Goal: Task Accomplishment & Management: Complete application form

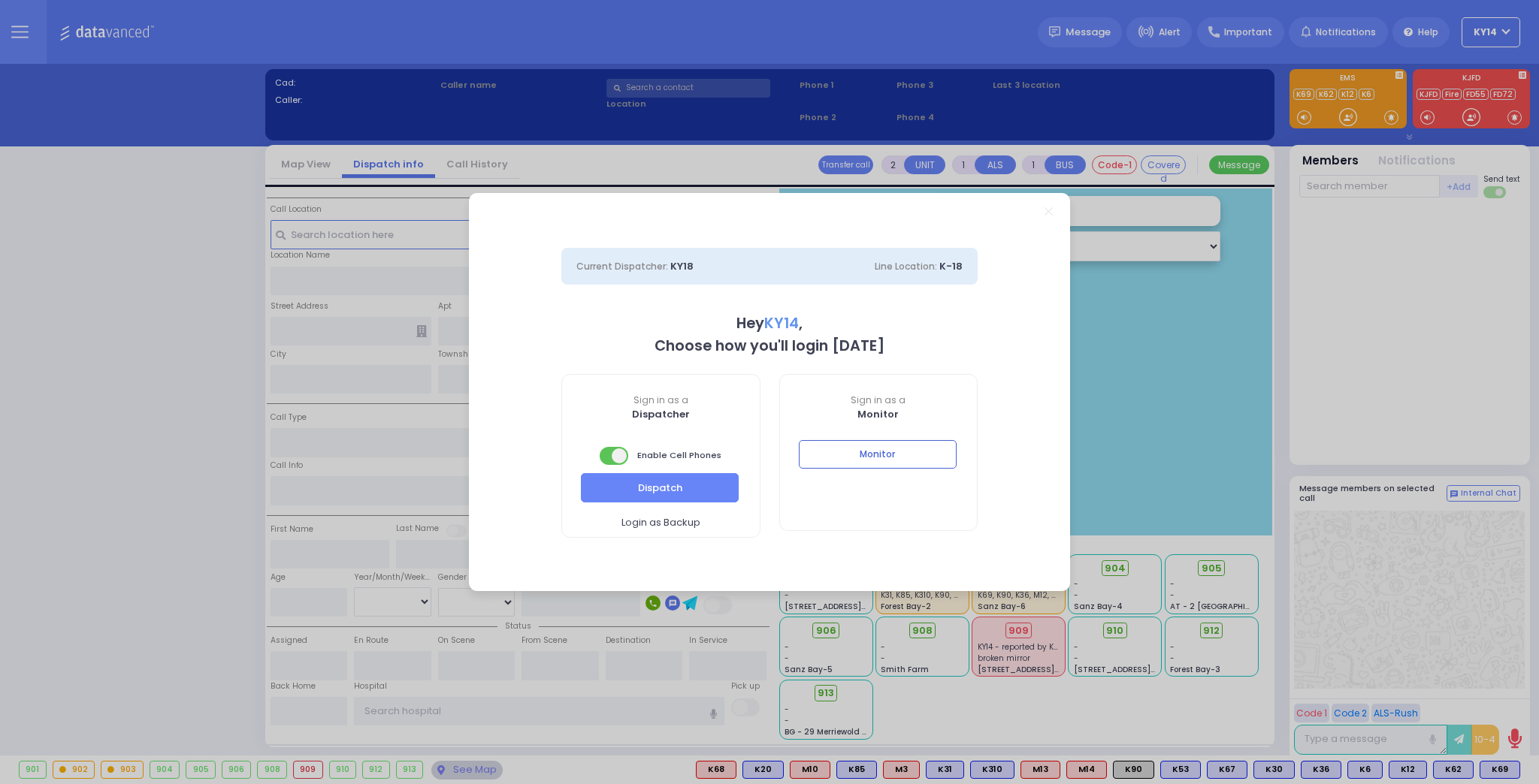
select select "2"
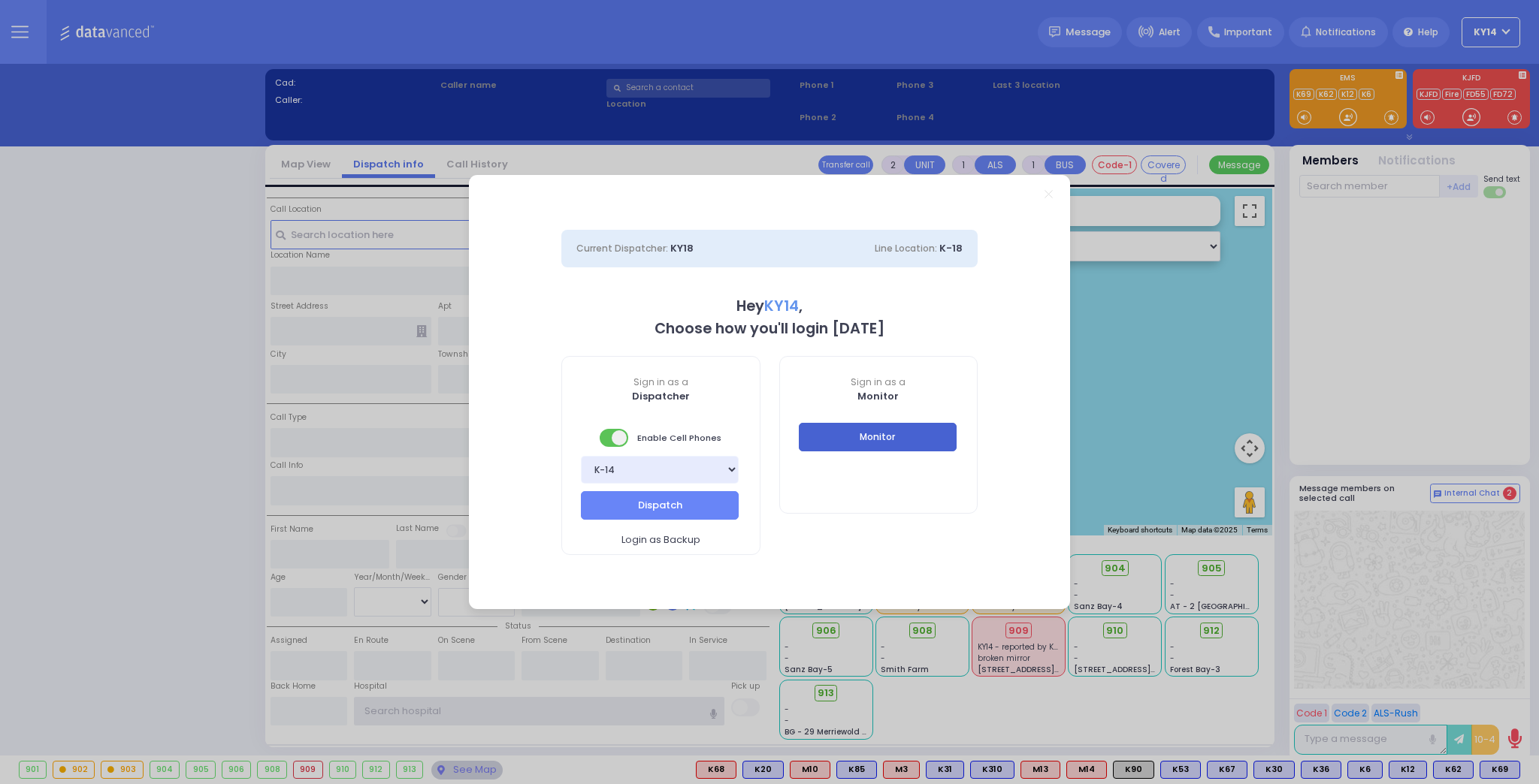
type input "ky14"
click at [883, 439] on button "Monitor" at bounding box center [878, 437] width 158 height 29
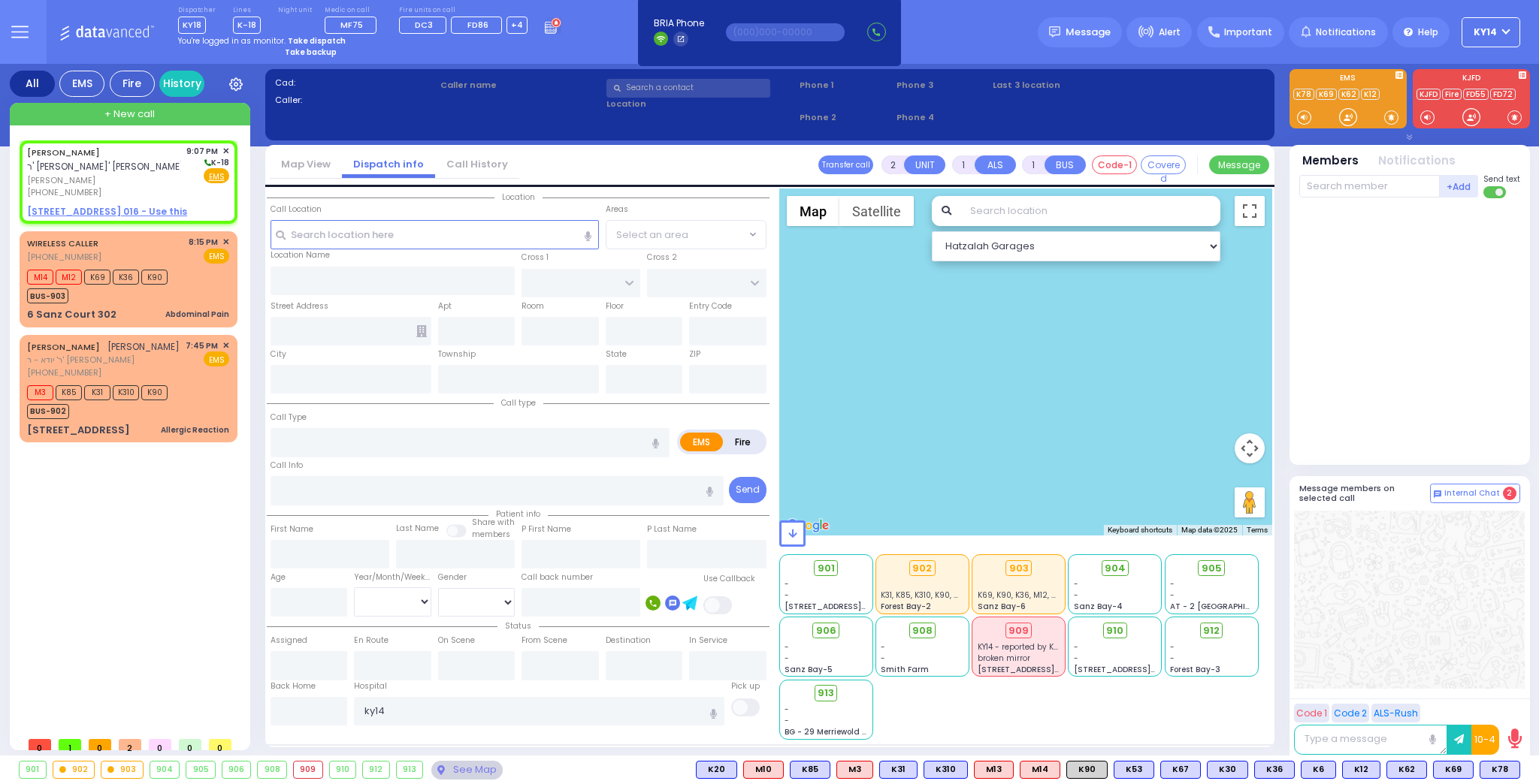
select select
radio input "true"
type input "[PERSON_NAME]"
type input "TEITELBAUM"
select select
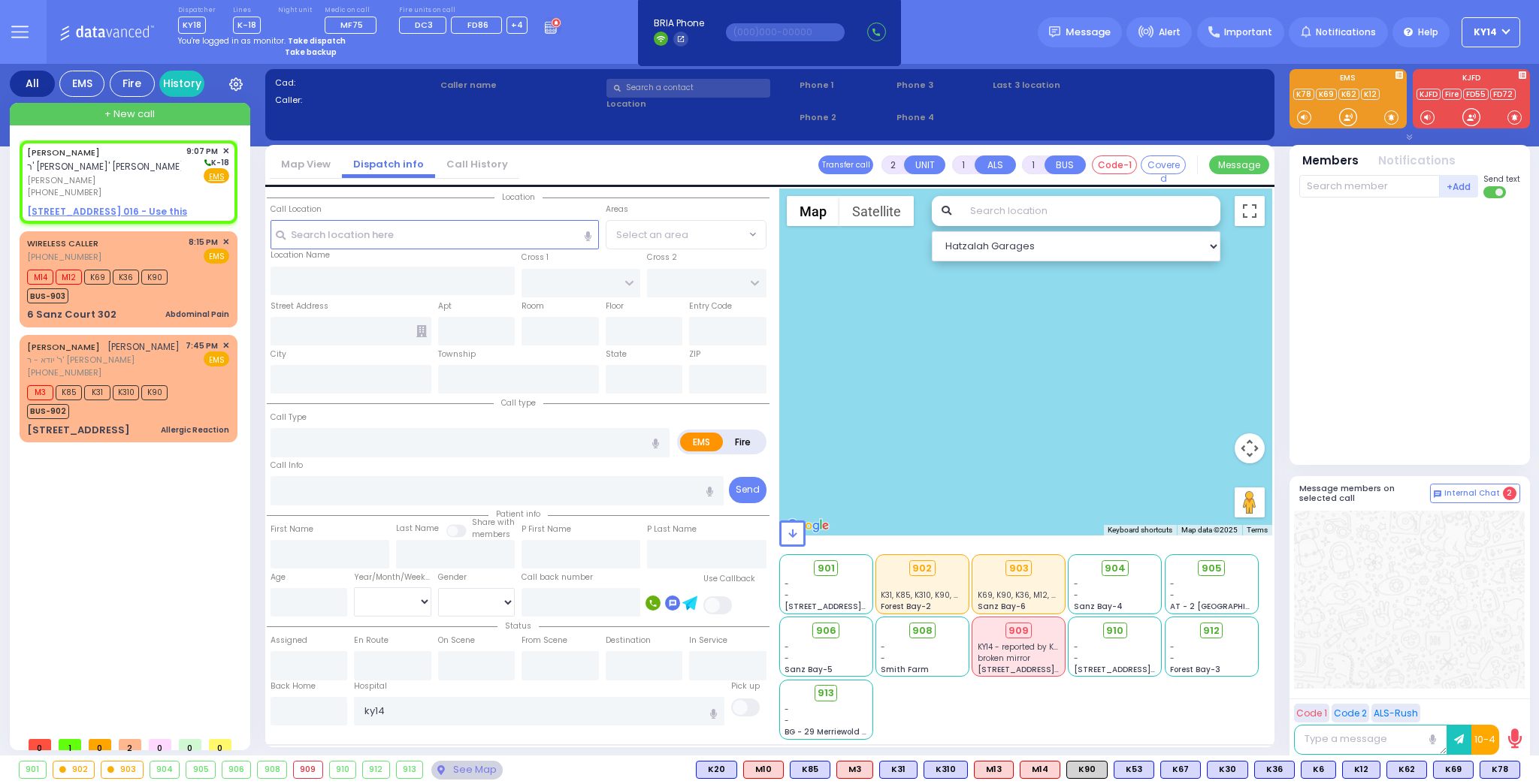
type input "21:07"
select select "Hatzalah Garages"
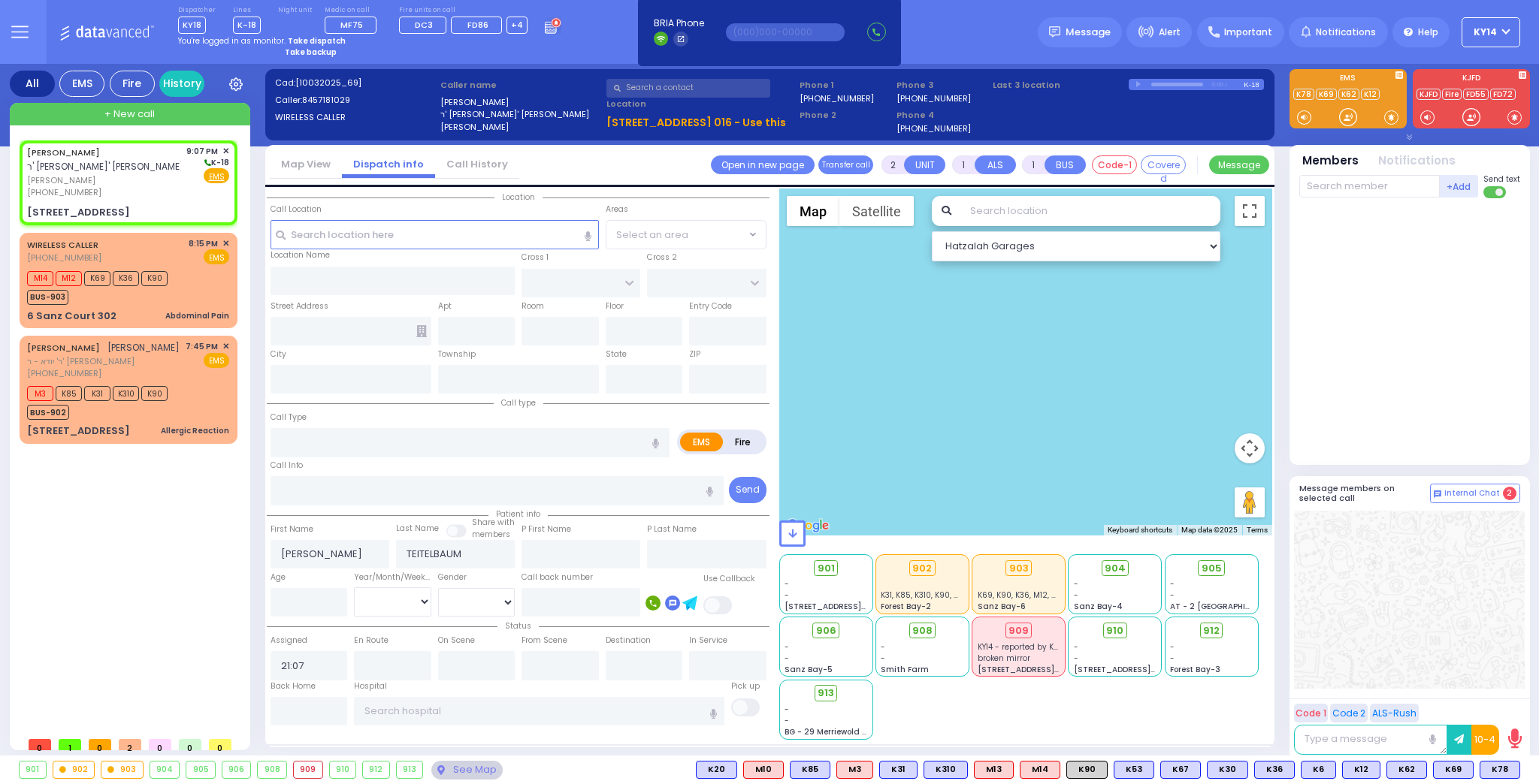
select select
radio input "true"
select select
select select "Hatzalah Garages"
type input "CHUST RD"
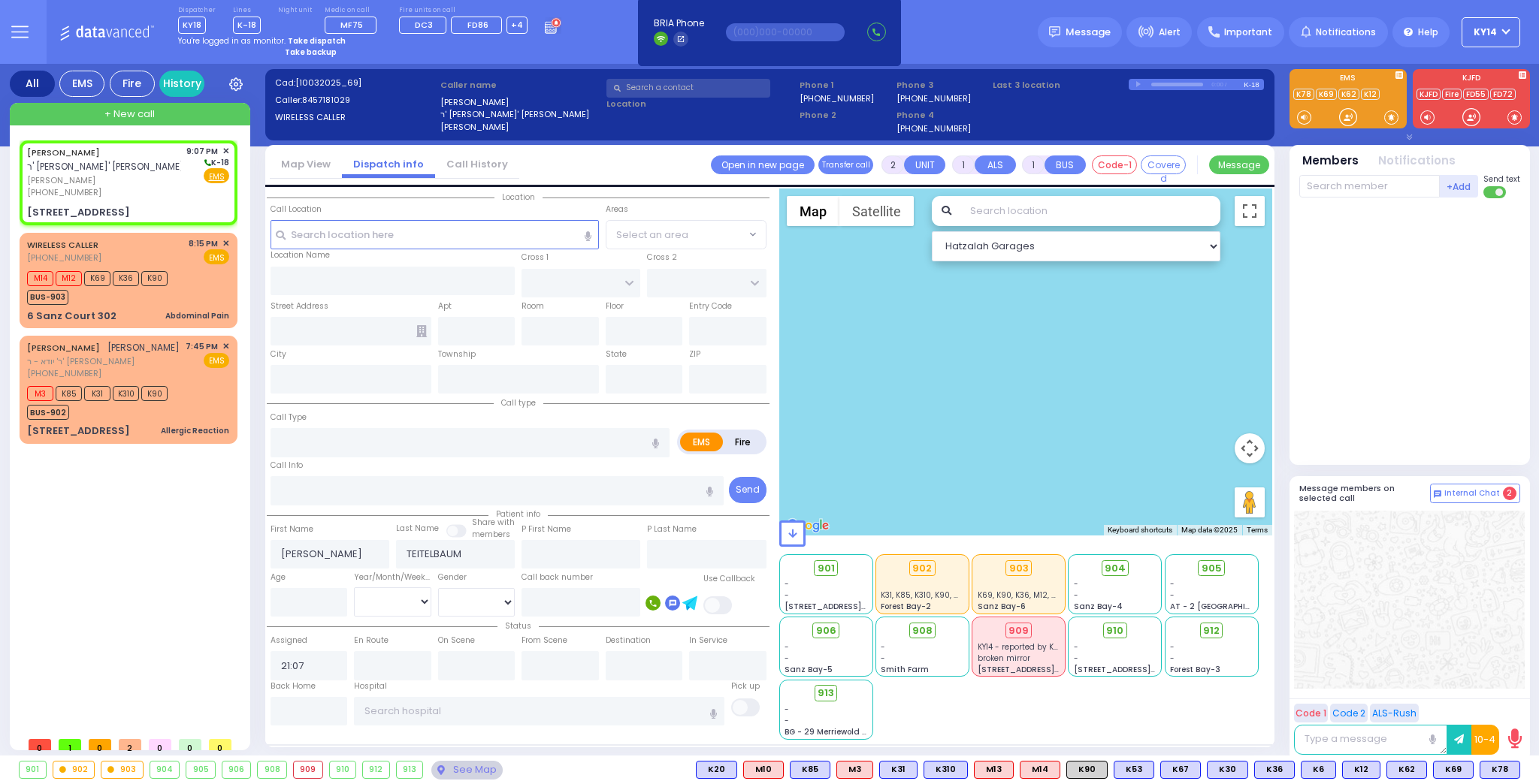
type input "BEER SHAVA ST"
type input "[STREET_ADDRESS]"
type input "016"
type input "Monroe"
type input "[US_STATE]"
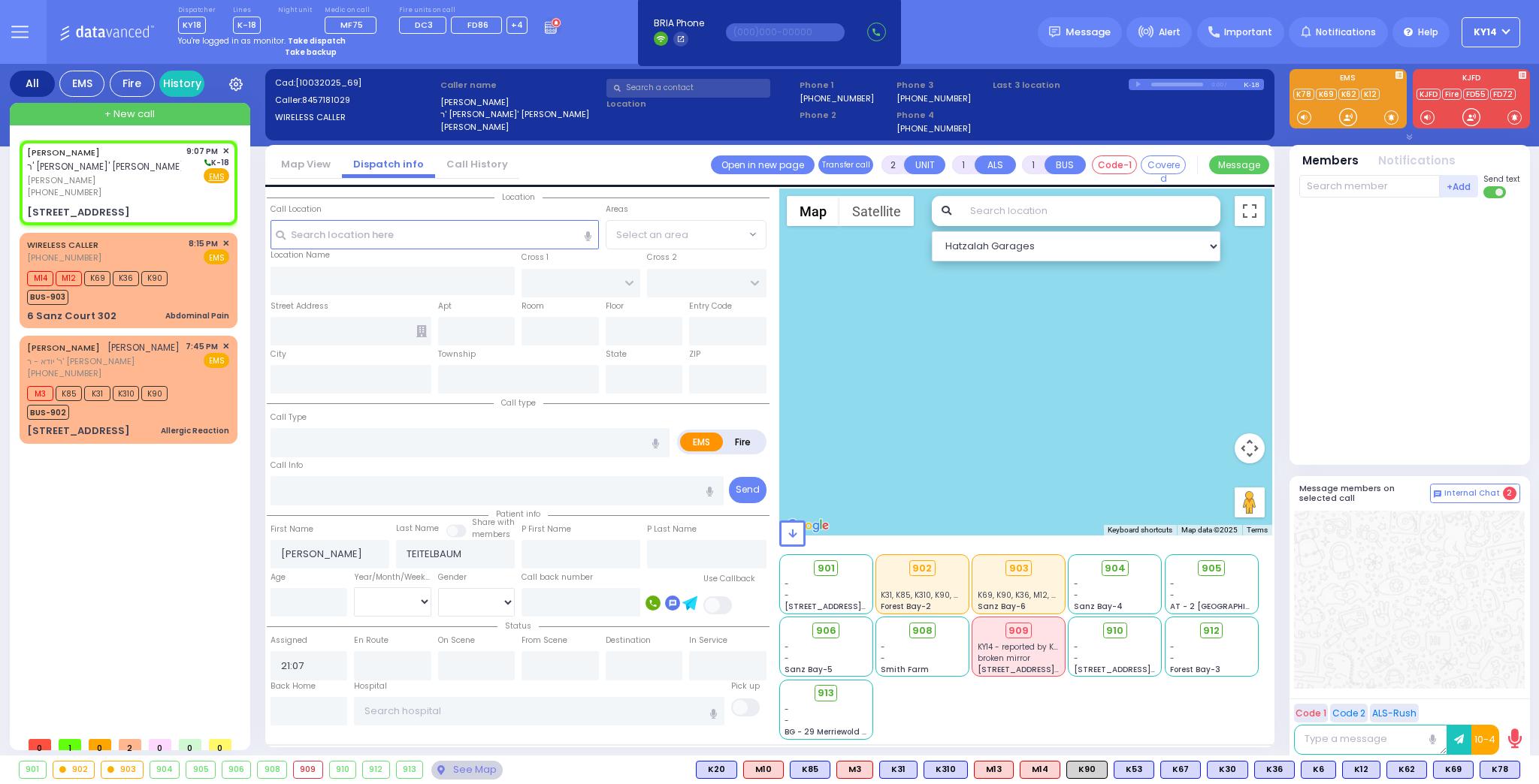
type input "10950"
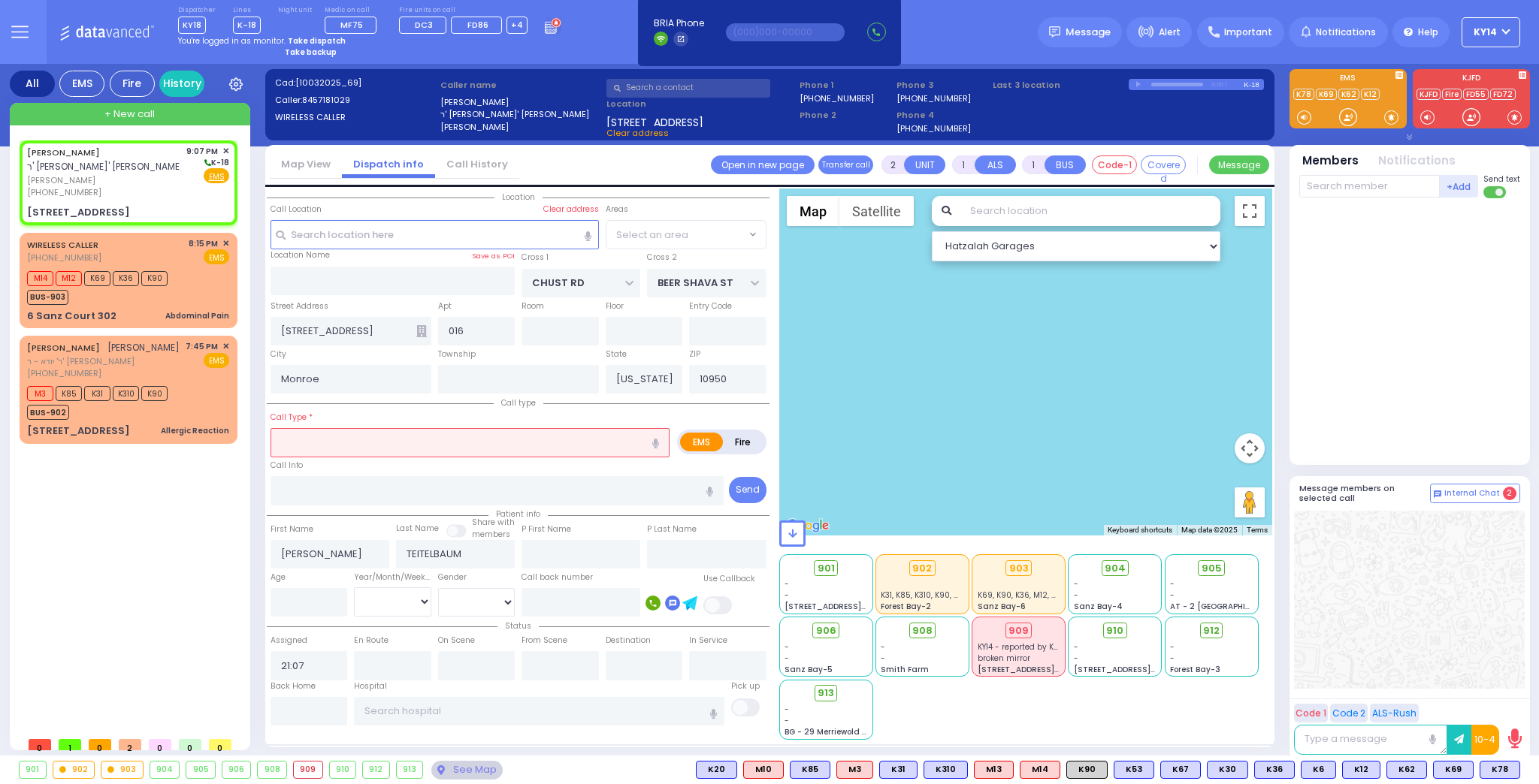
select select "VYOEL MOSHE"
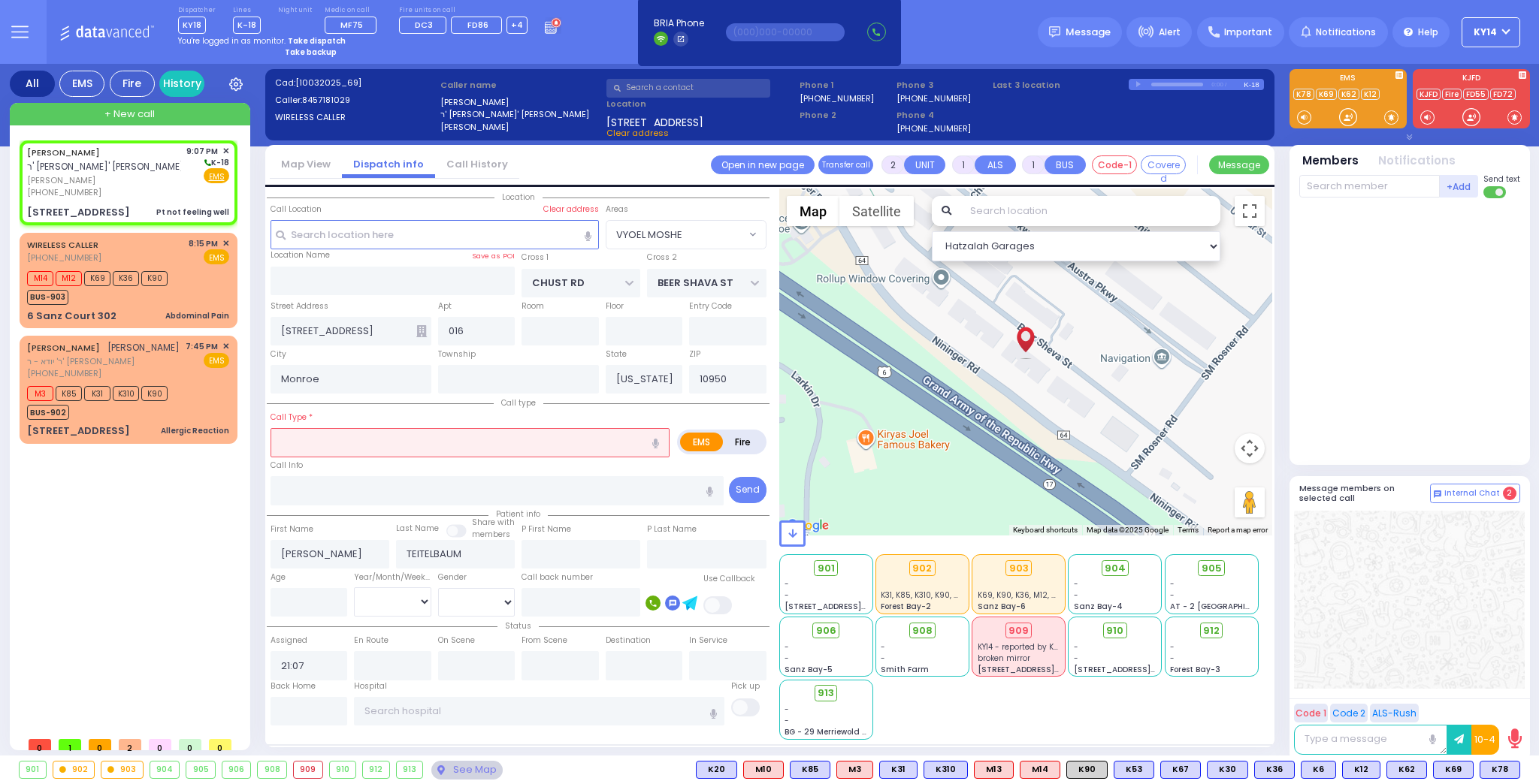
type input "1"
type input "0"
select select
type input "Pt not feeling well"
radio input "true"
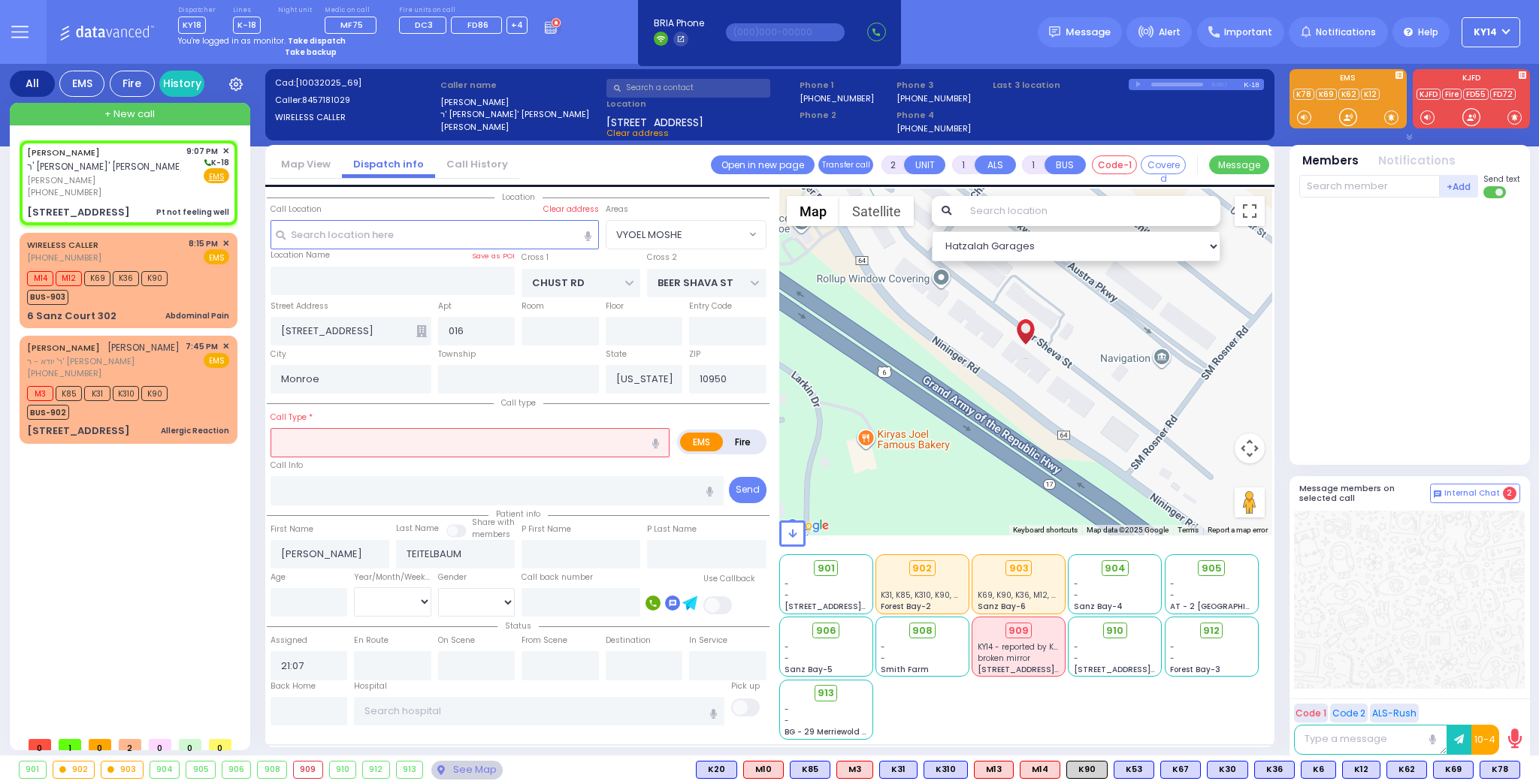
select select
select select "Hatzalah Garages"
select select "VYOEL MOSHE"
select select
radio input "true"
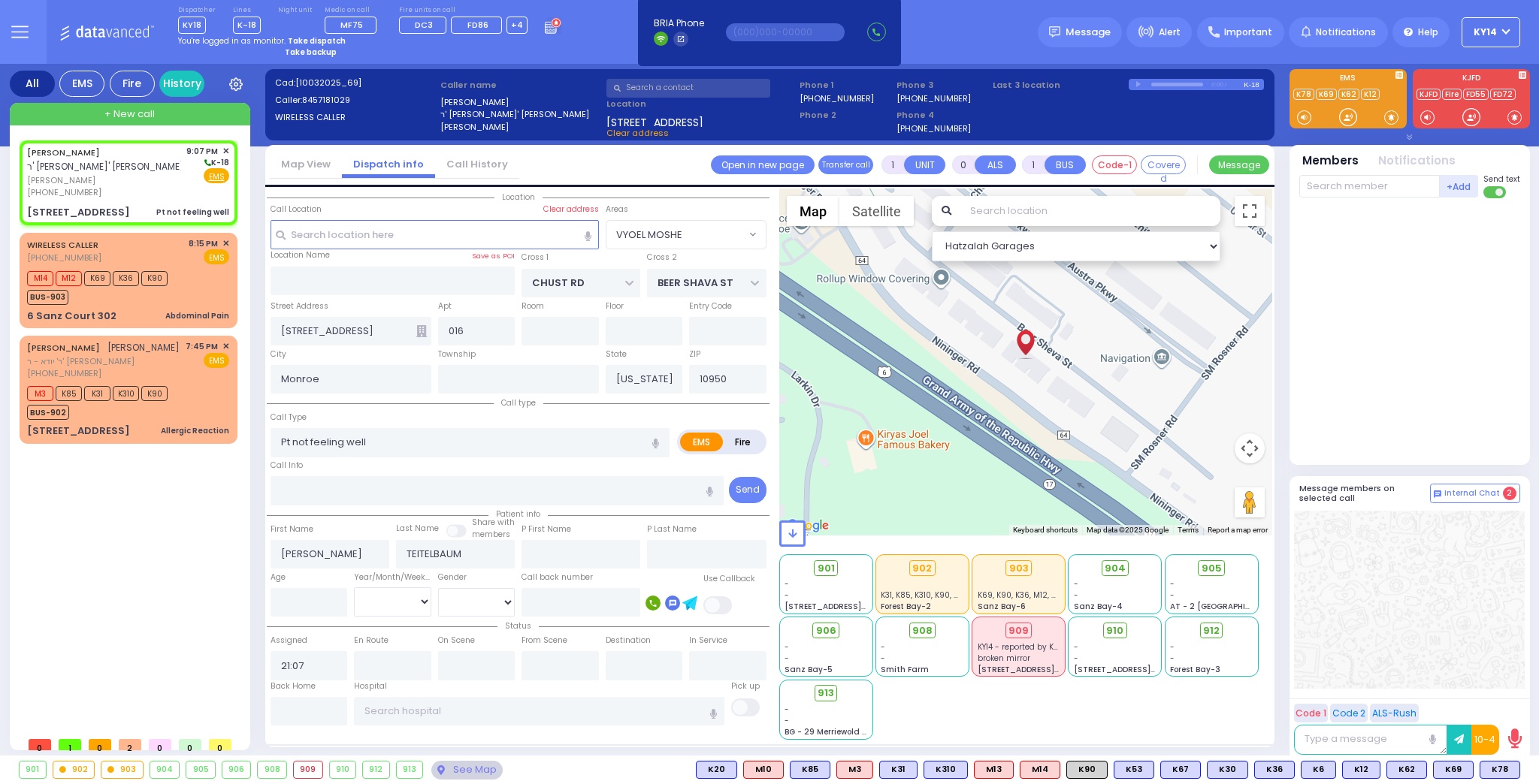
type input "20"
select select "Year"
select select "Hatzalah Garages"
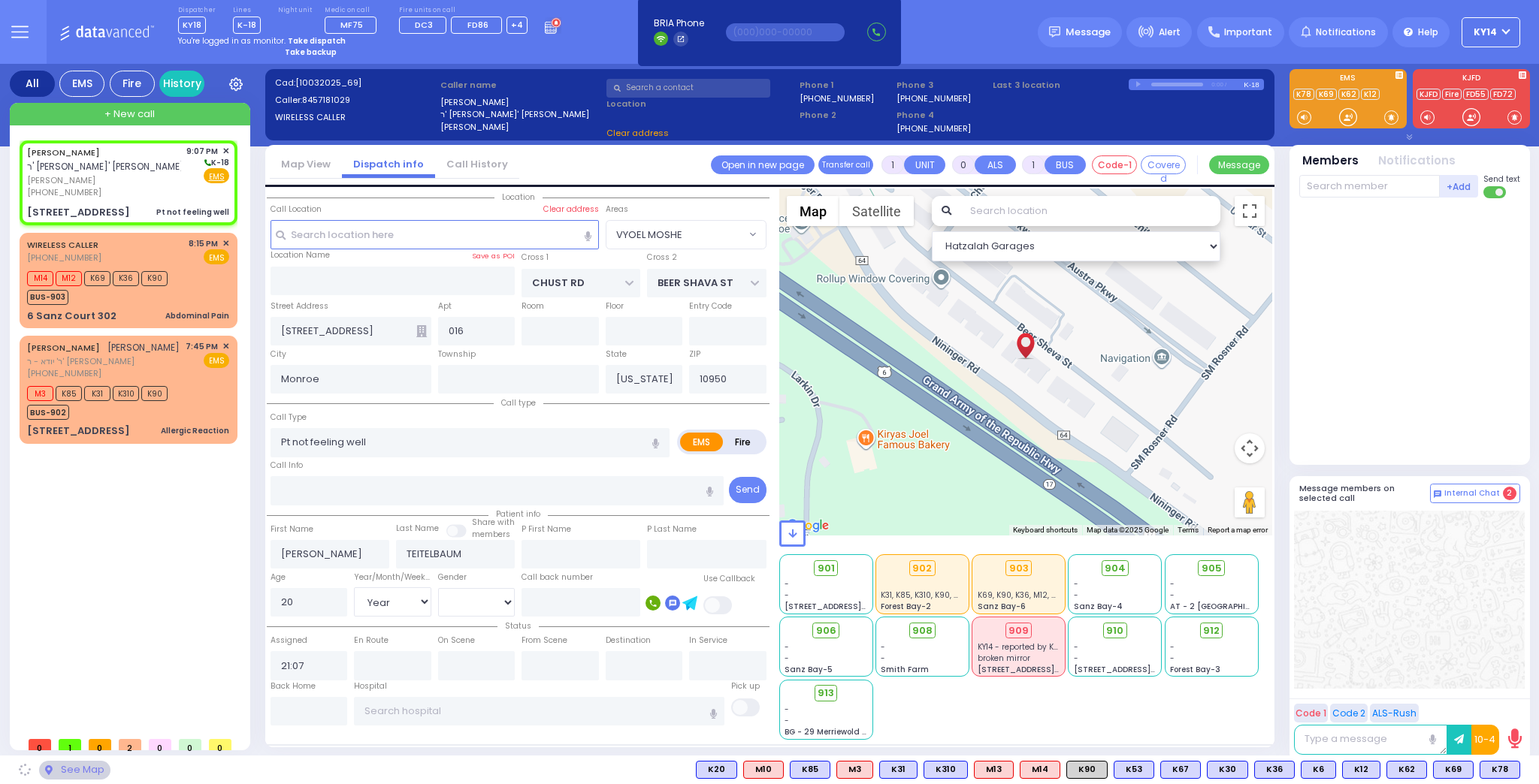
select select
radio input "true"
select select "Year"
select select "Hatzalah Garages"
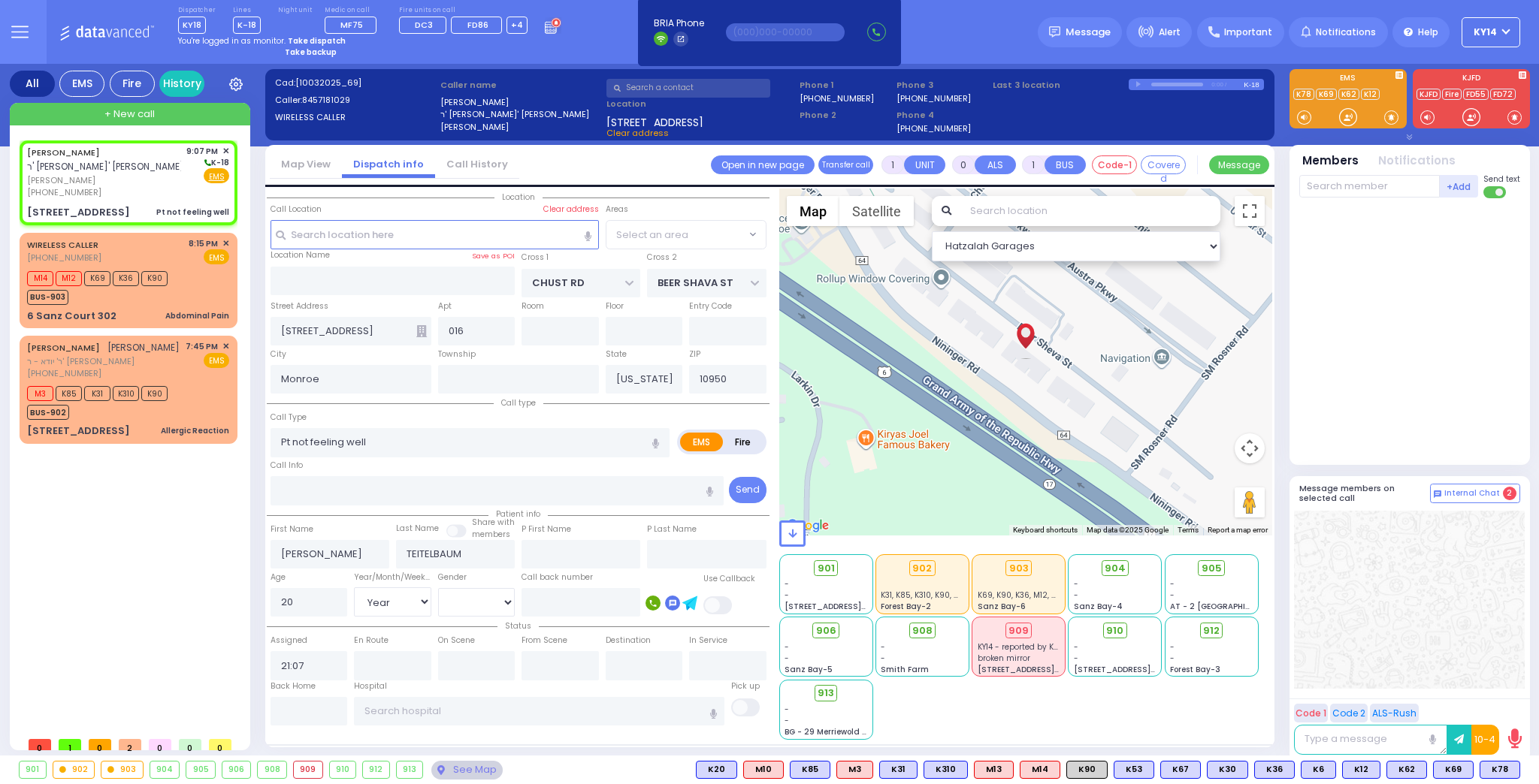
select select "VYOEL MOSHE"
select select
radio input "true"
select select "Year"
select select "[DEMOGRAPHIC_DATA]"
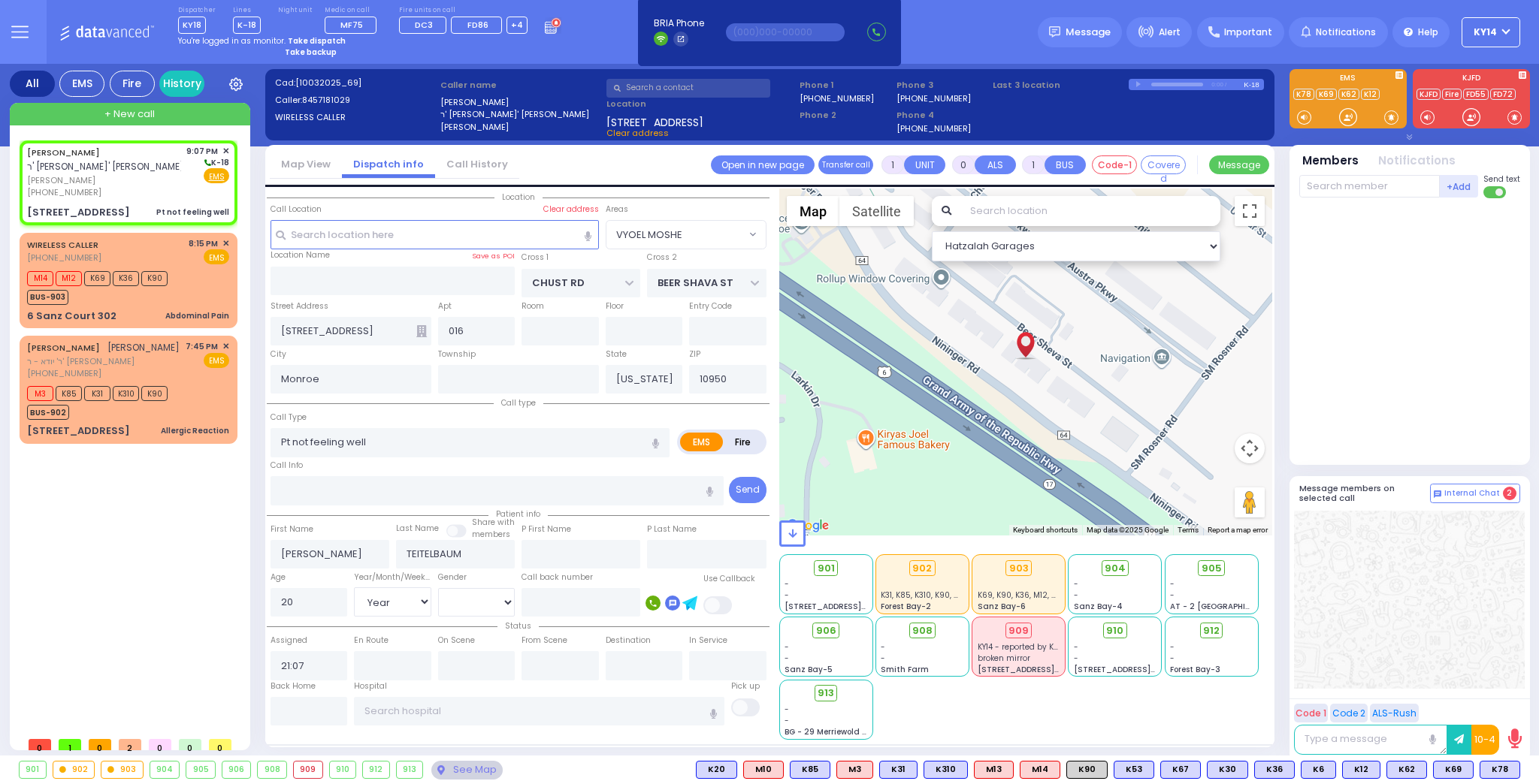
select select "Hatzalah Garages"
select select "VYOEL MOSHE"
select select
radio input "true"
select select "Year"
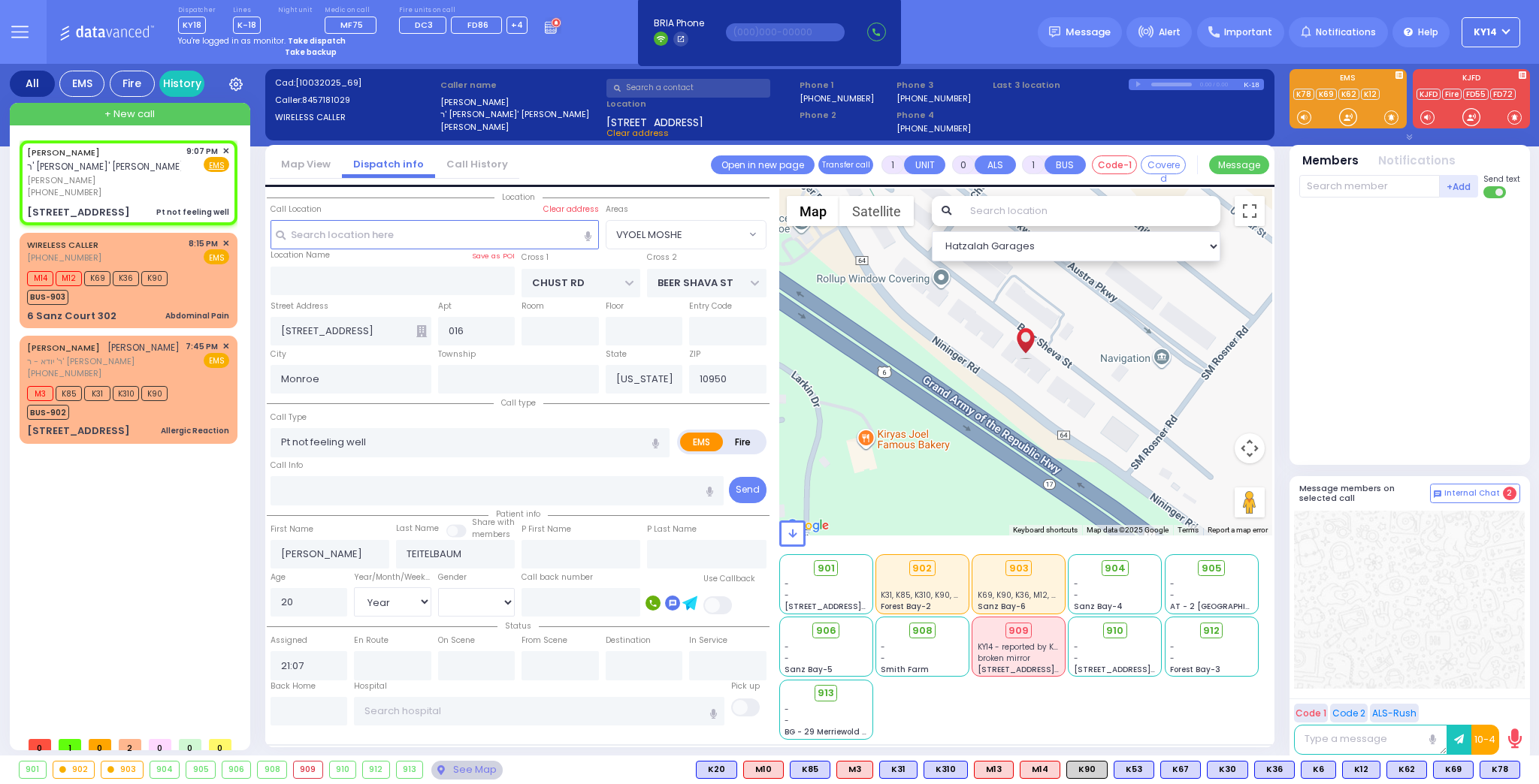
select select "[DEMOGRAPHIC_DATA]"
select select "Hatzalah Garages"
select select "VYOEL MOSHE"
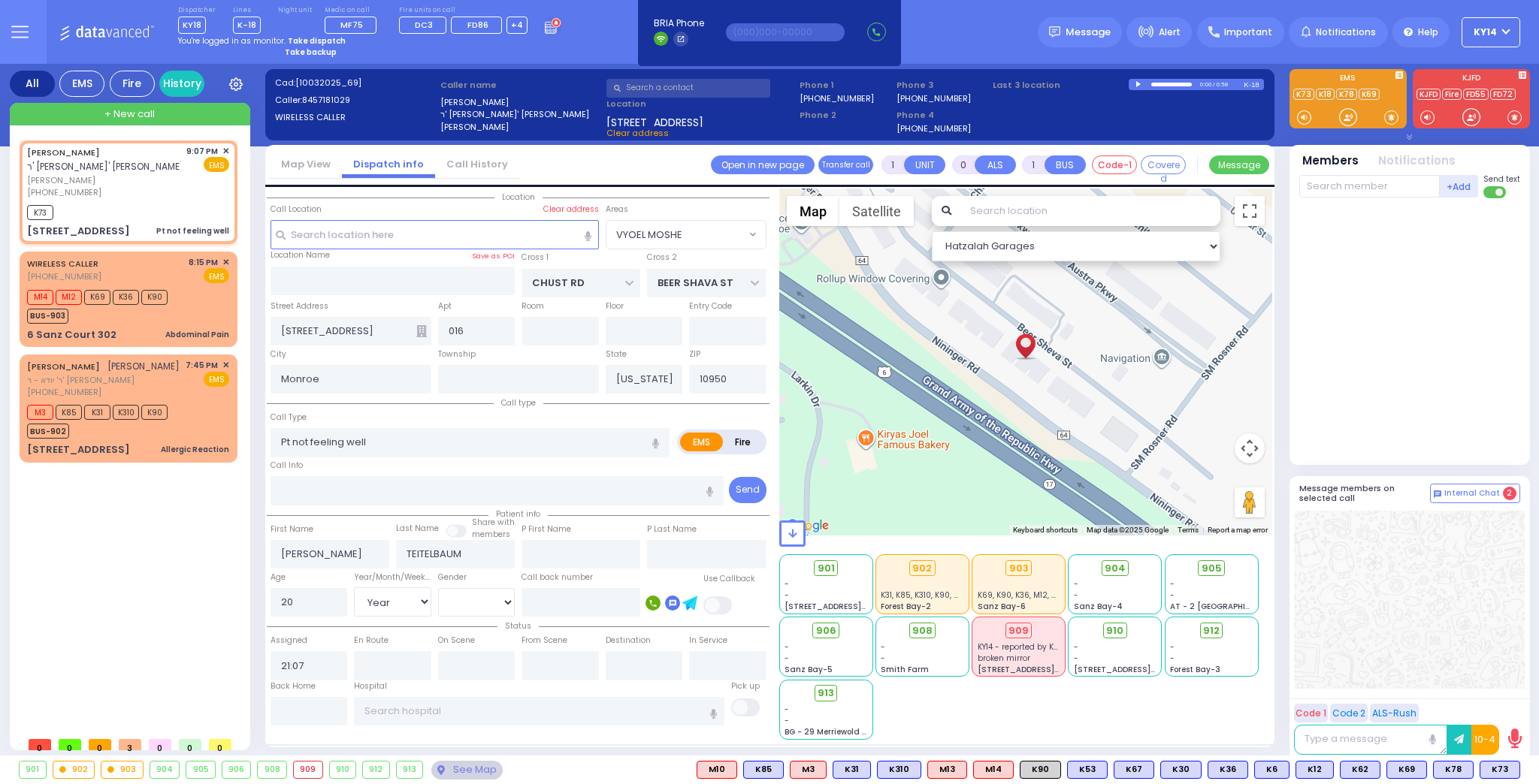
select select
radio input "true"
select select "Year"
select select "[DEMOGRAPHIC_DATA]"
type input "21:09"
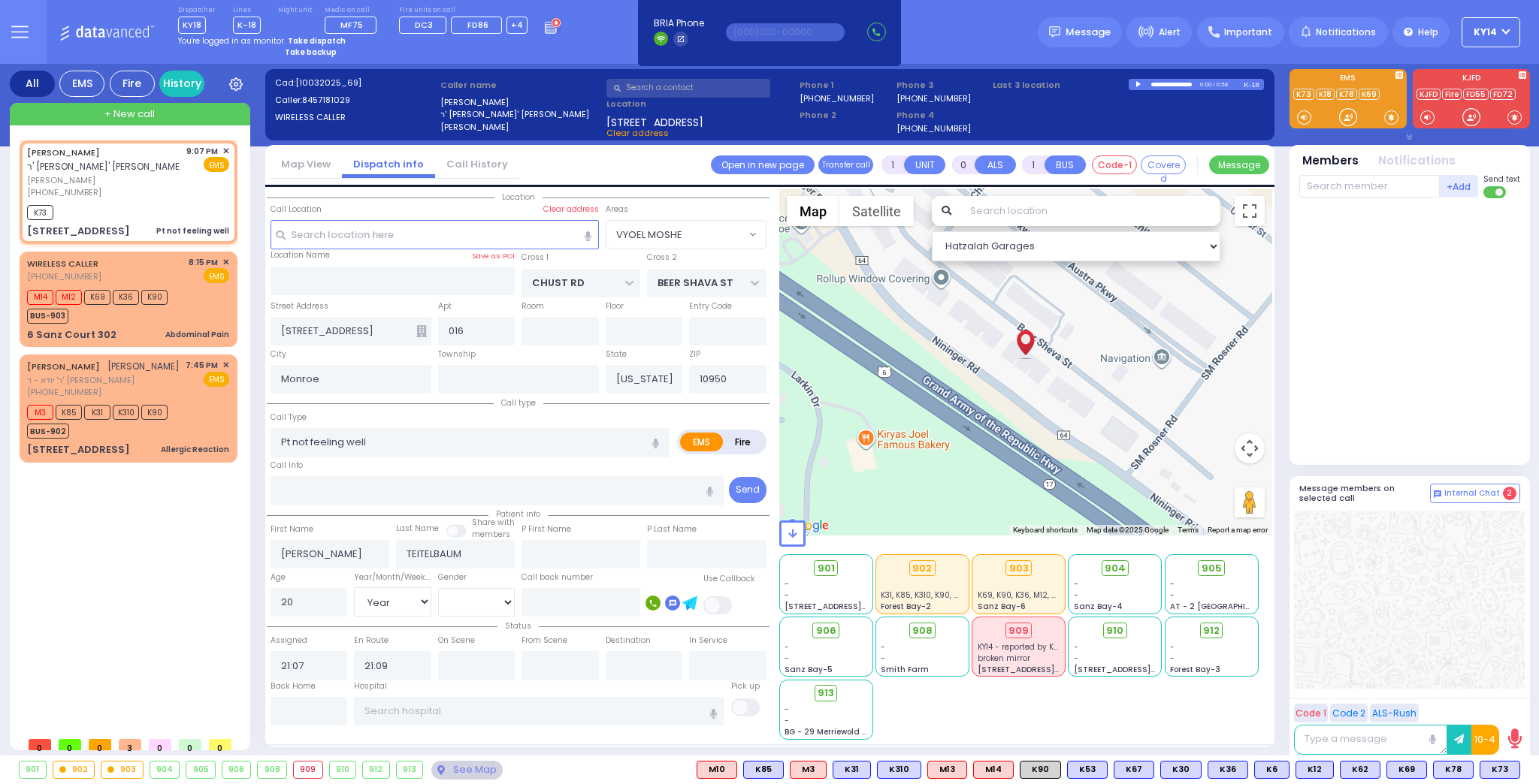
select select "Hatzalah Garages"
select select "VYOEL MOSHE"
select select
radio input "true"
select select "Year"
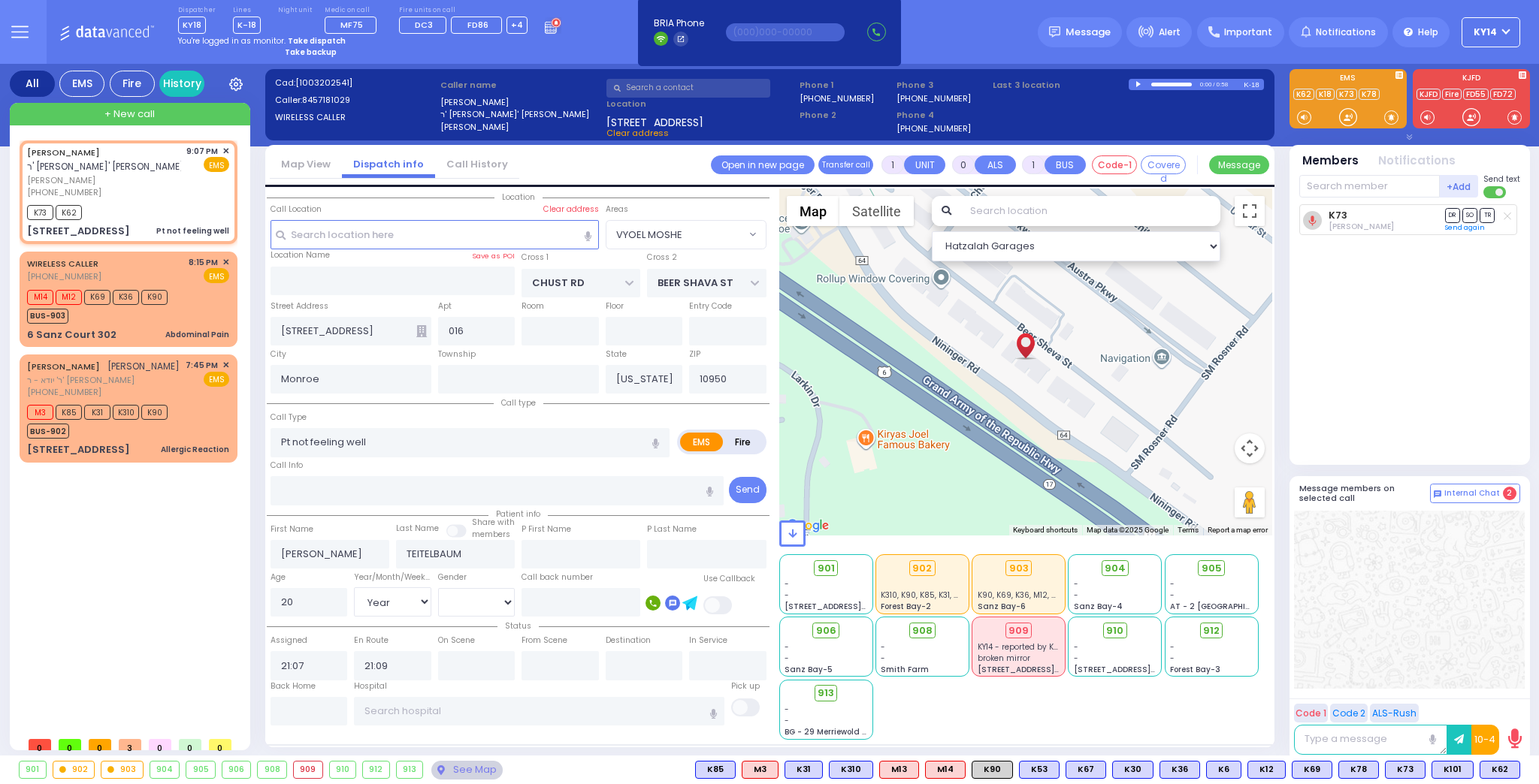
select select "[DEMOGRAPHIC_DATA]"
select select "Hatzalah Garages"
select select "VYOEL MOSHE"
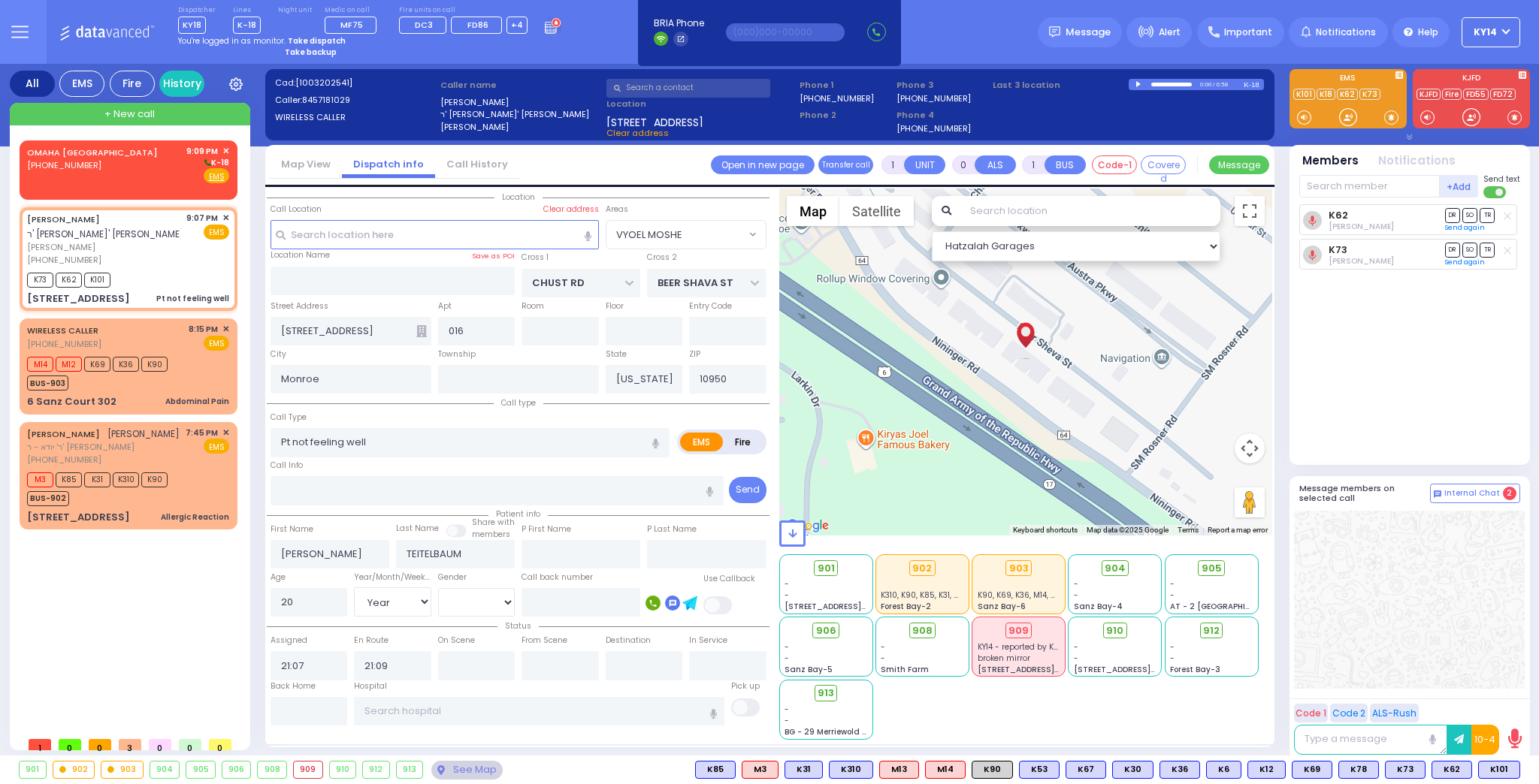
select select
radio input "true"
select select "Year"
select select "[DEMOGRAPHIC_DATA]"
select select "Hatzalah Garages"
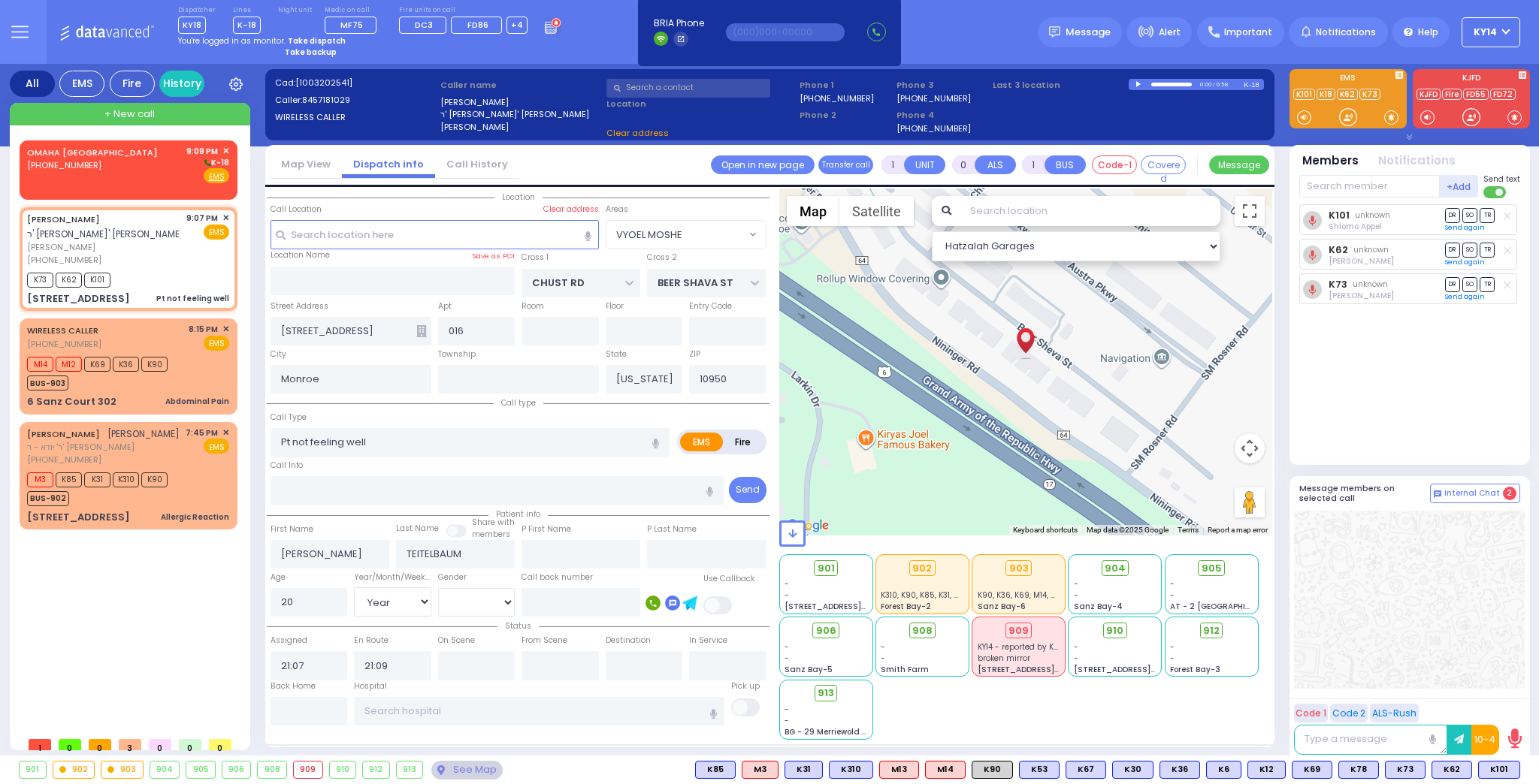
select select "VYOEL MOSHE"
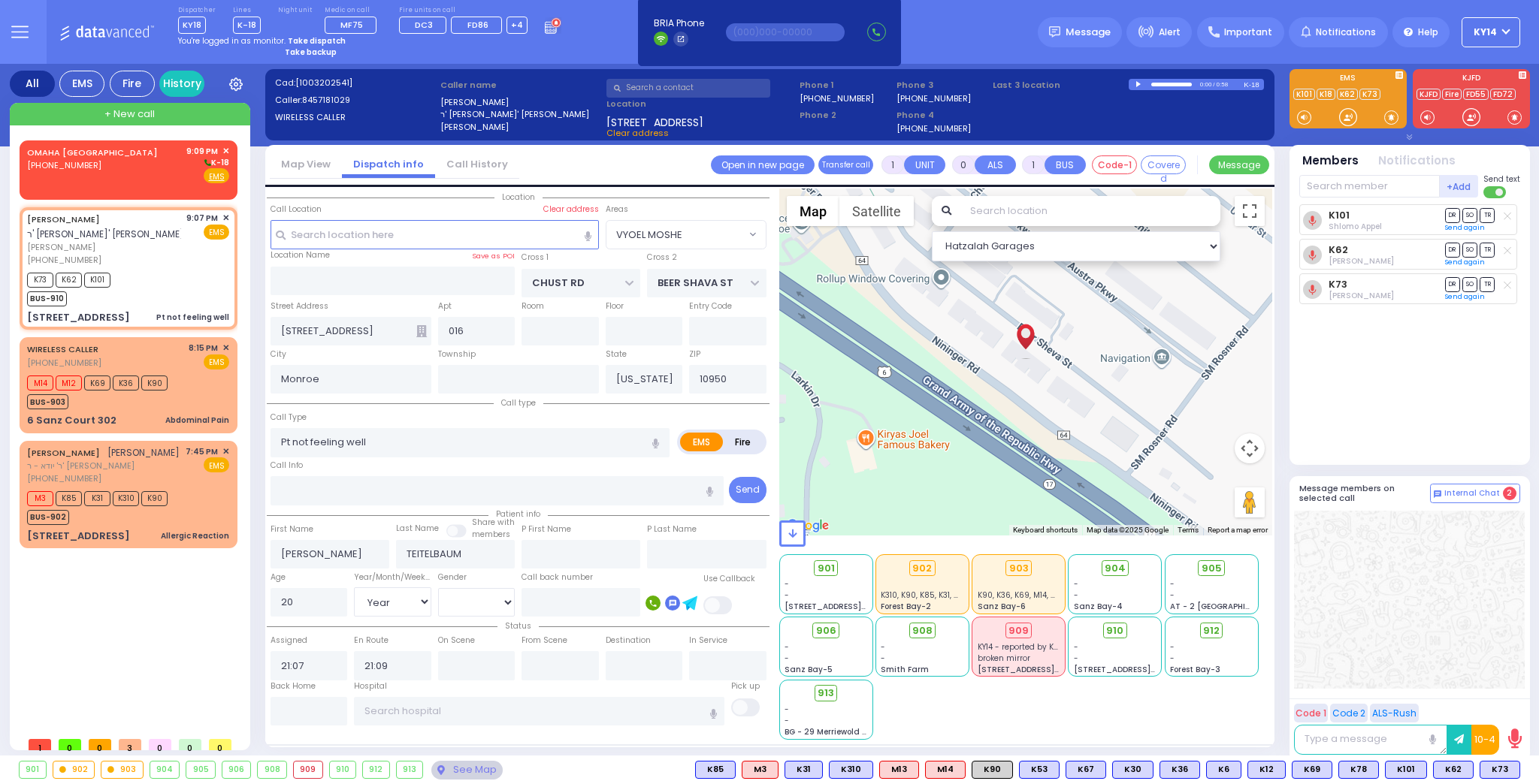
select select
radio input "true"
select select "Year"
select select "[DEMOGRAPHIC_DATA]"
select select "Hatzalah Garages"
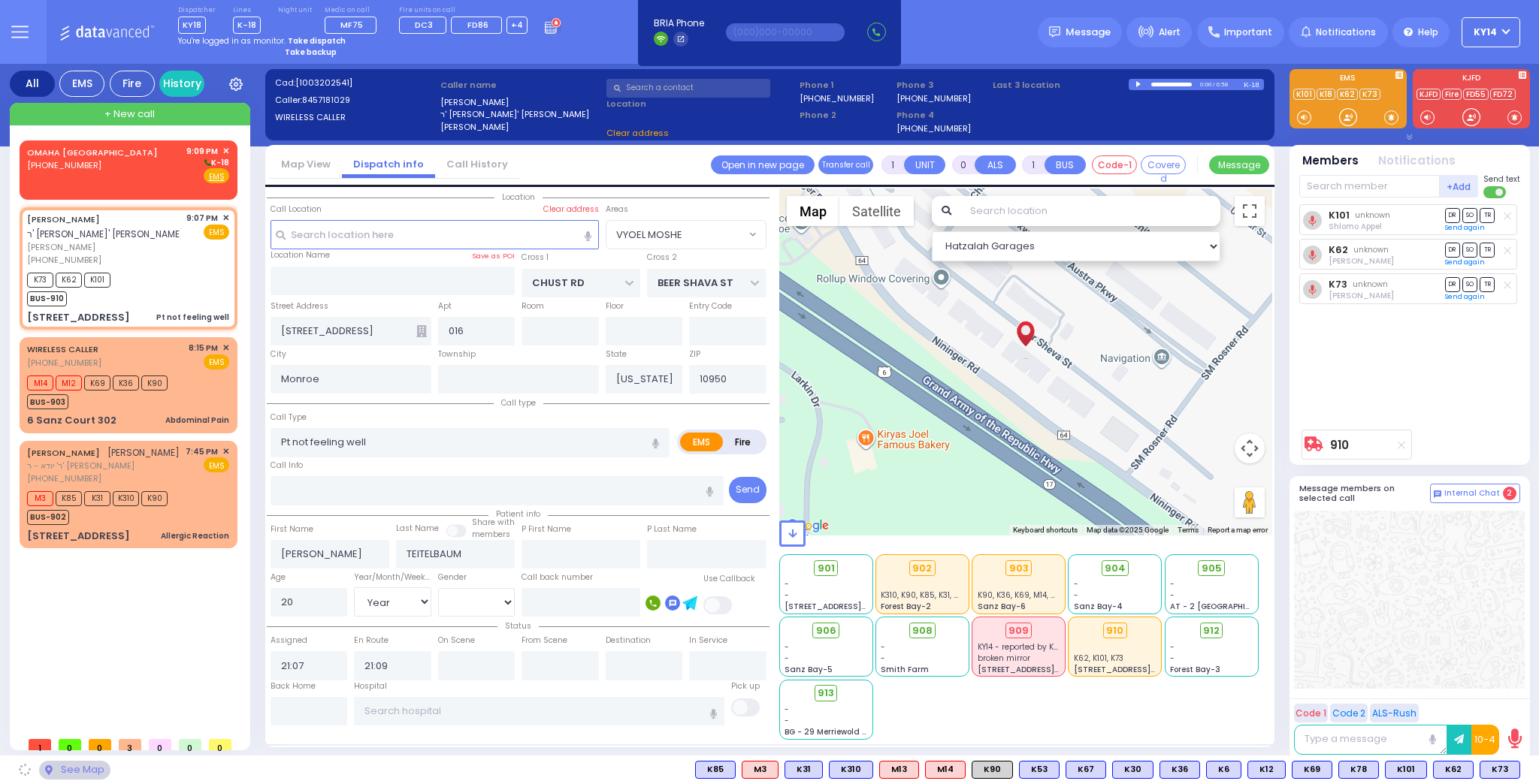
select select "VYOEL MOSHE"
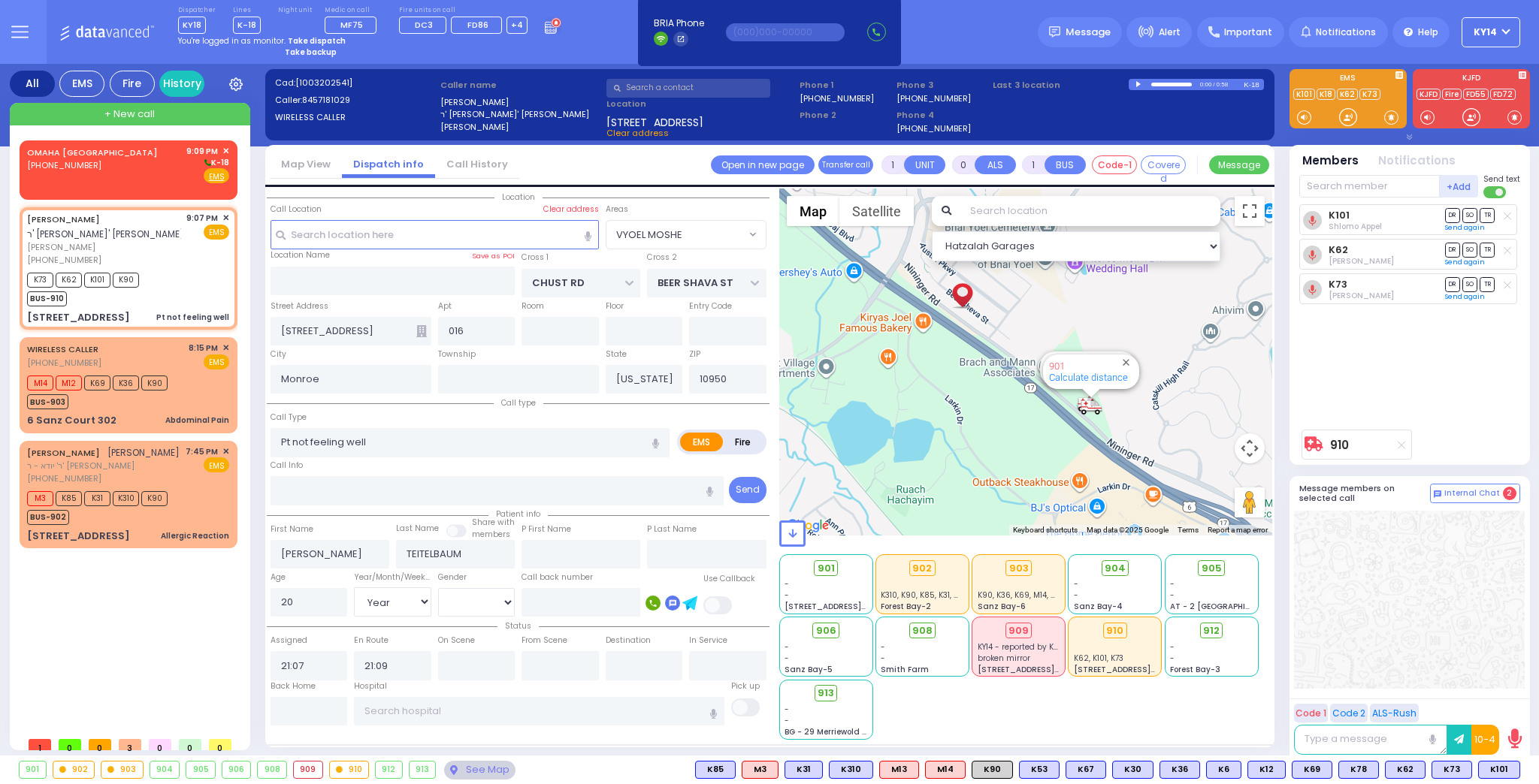
select select
radio input "true"
select select "Year"
select select "[DEMOGRAPHIC_DATA]"
select select "Hatzalah Garages"
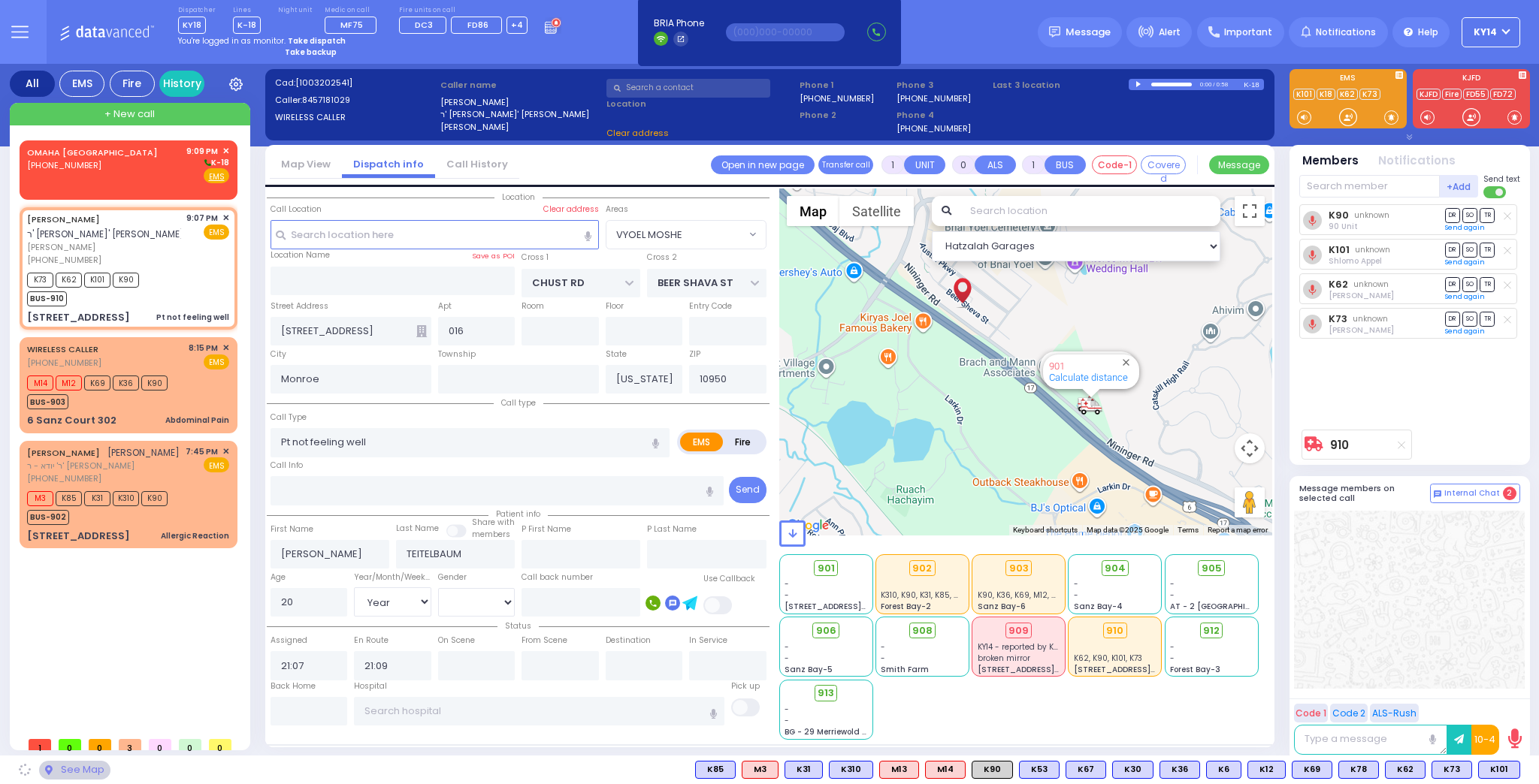
select select "VYOEL MOSHE"
